Goal: Information Seeking & Learning: Learn about a topic

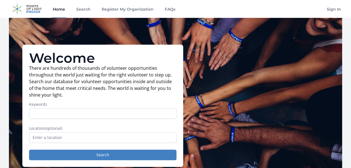
click at [66, 114] on input "Keywords" at bounding box center [102, 113] width 147 height 11
type input "writing"
click at [29, 149] on button "Search" at bounding box center [102, 154] width 147 height 11
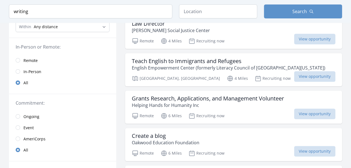
scroll to position [67, 0]
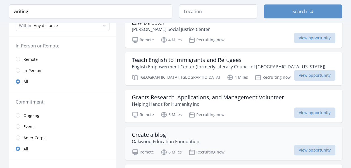
click at [151, 133] on h3 "Create a blog" at bounding box center [165, 134] width 67 height 7
